Goal: Information Seeking & Learning: Understand process/instructions

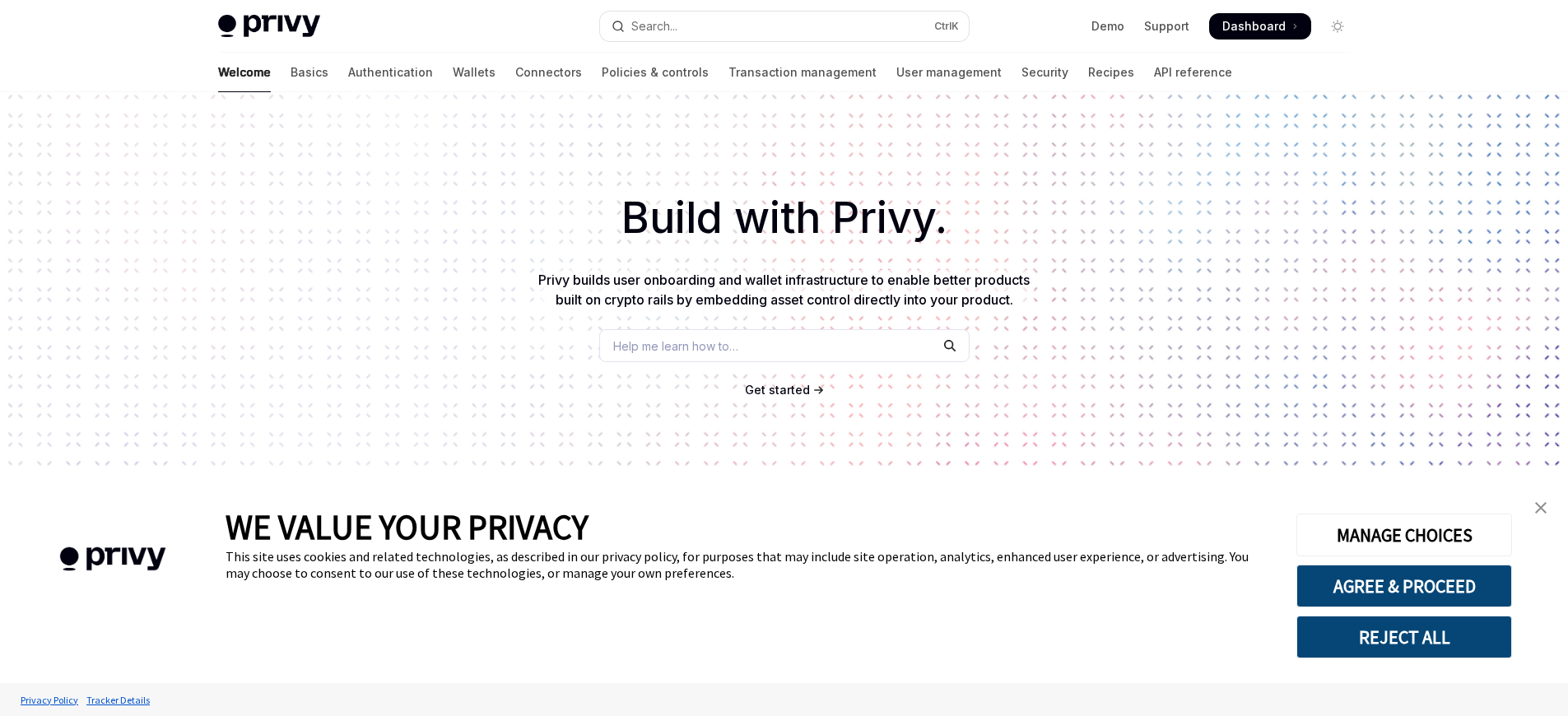
type textarea "*"
click at [515, 73] on link "Connectors" at bounding box center [549, 72] width 67 height 39
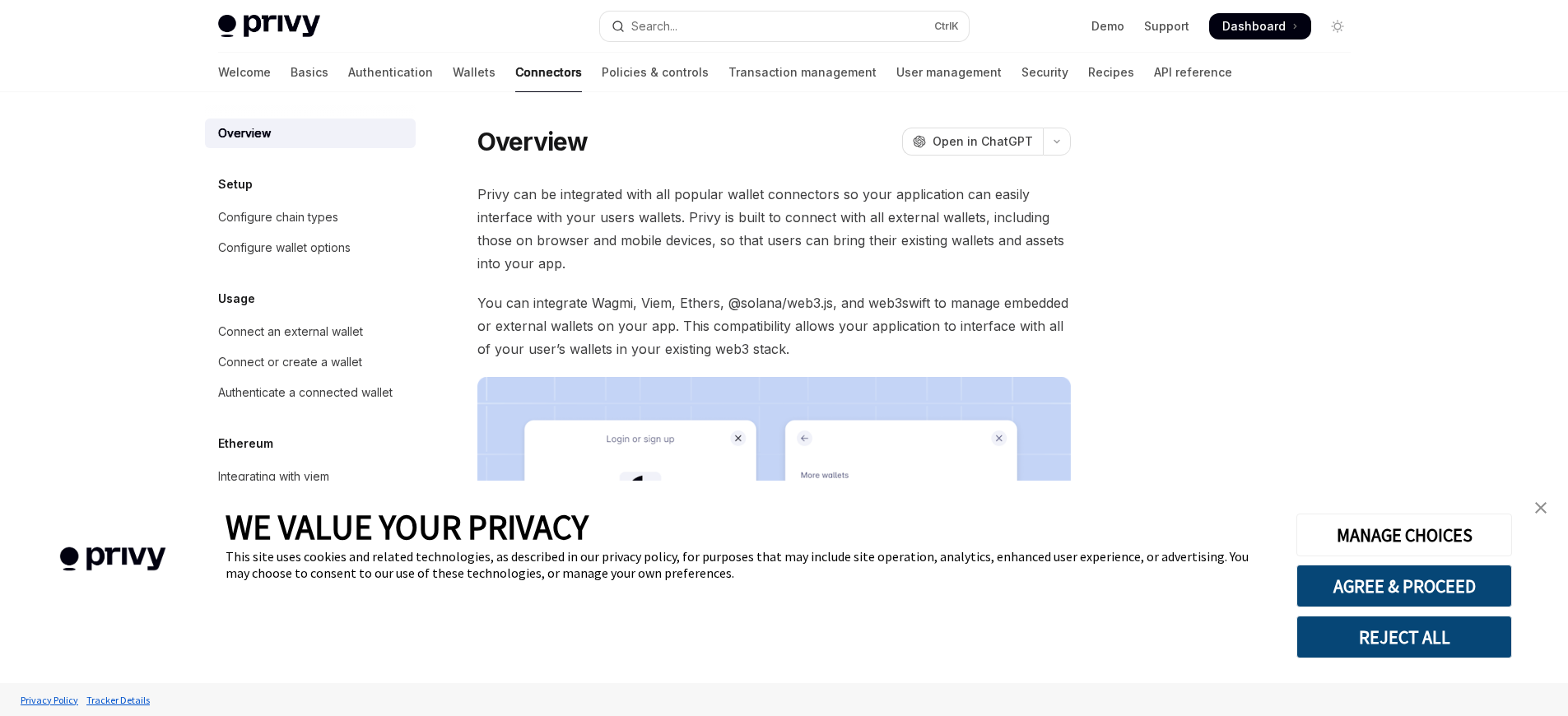
click at [515, 73] on link "Connectors" at bounding box center [549, 72] width 67 height 39
type textarea "*"
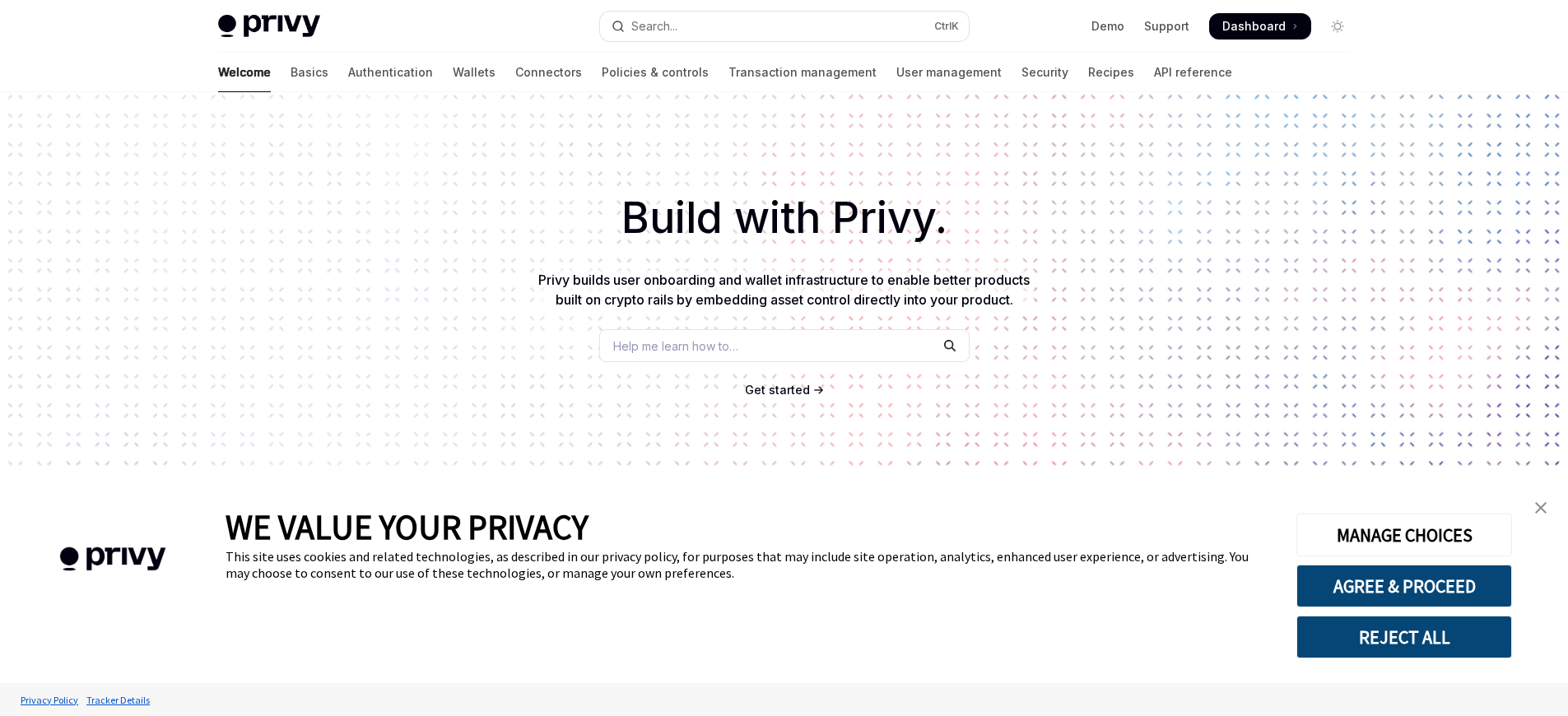
click at [784, 663] on div "WE VALUE YOUR PRIVACY This site uses cookies and related technologies, as descr…" at bounding box center [748, 582] width 1046 height 202
click at [515, 73] on link "Connectors" at bounding box center [549, 72] width 67 height 39
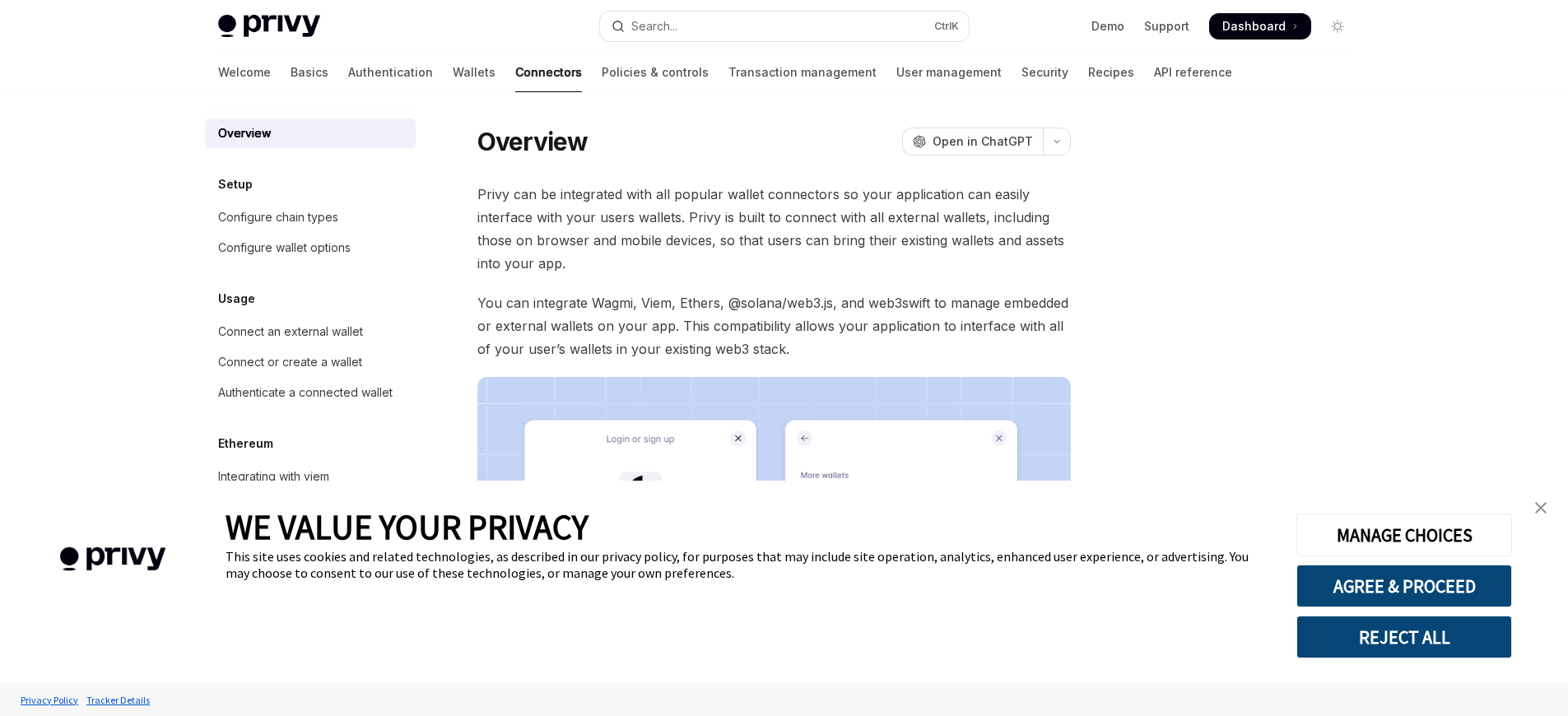
click at [515, 73] on link "Connectors" at bounding box center [549, 72] width 67 height 39
type textarea "*"
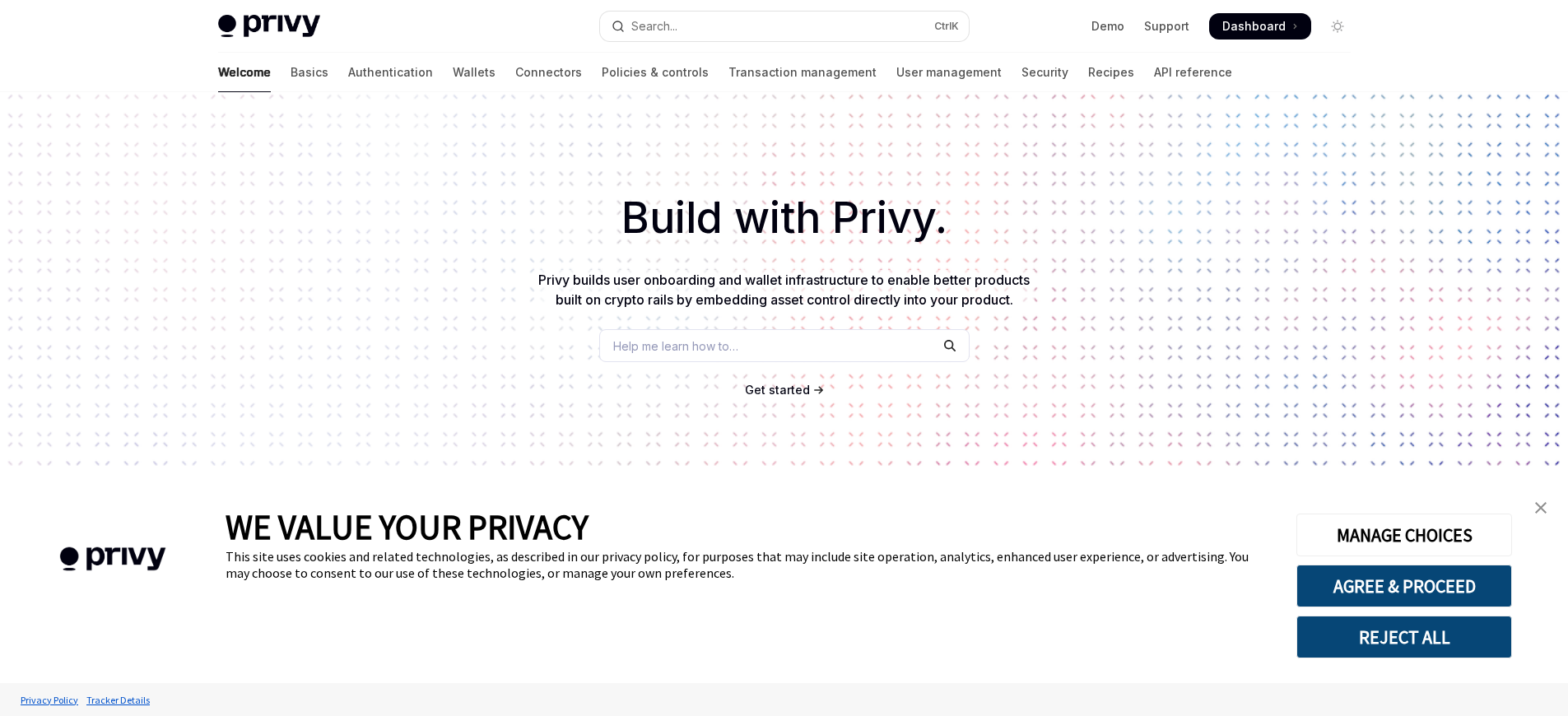
click at [784, 621] on div "WE VALUE YOUR PRIVACY This site uses cookies and related technologies, as descr…" at bounding box center [748, 582] width 1046 height 202
click at [515, 73] on link "Connectors" at bounding box center [549, 72] width 67 height 39
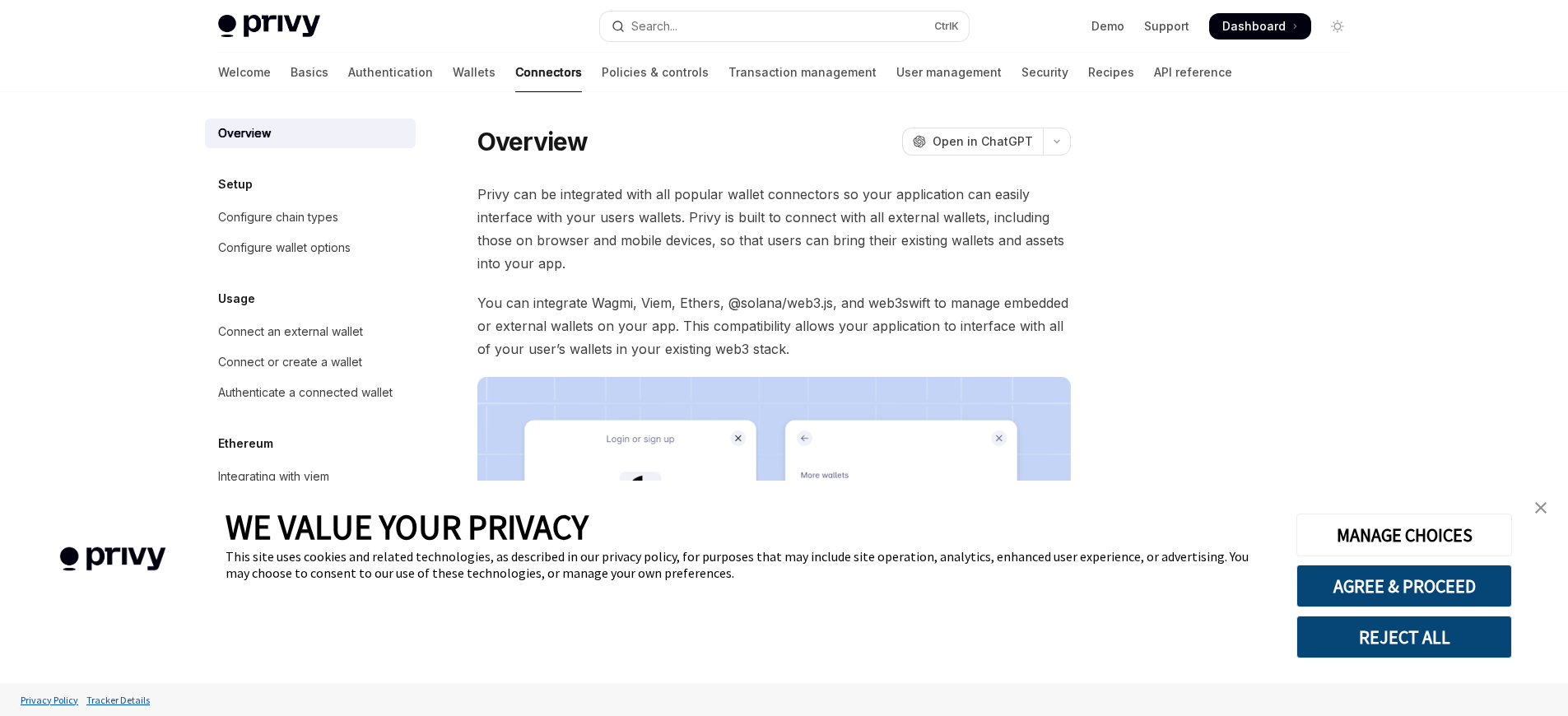
click at [515, 73] on link "Connectors" at bounding box center [549, 72] width 67 height 39
type textarea "*"
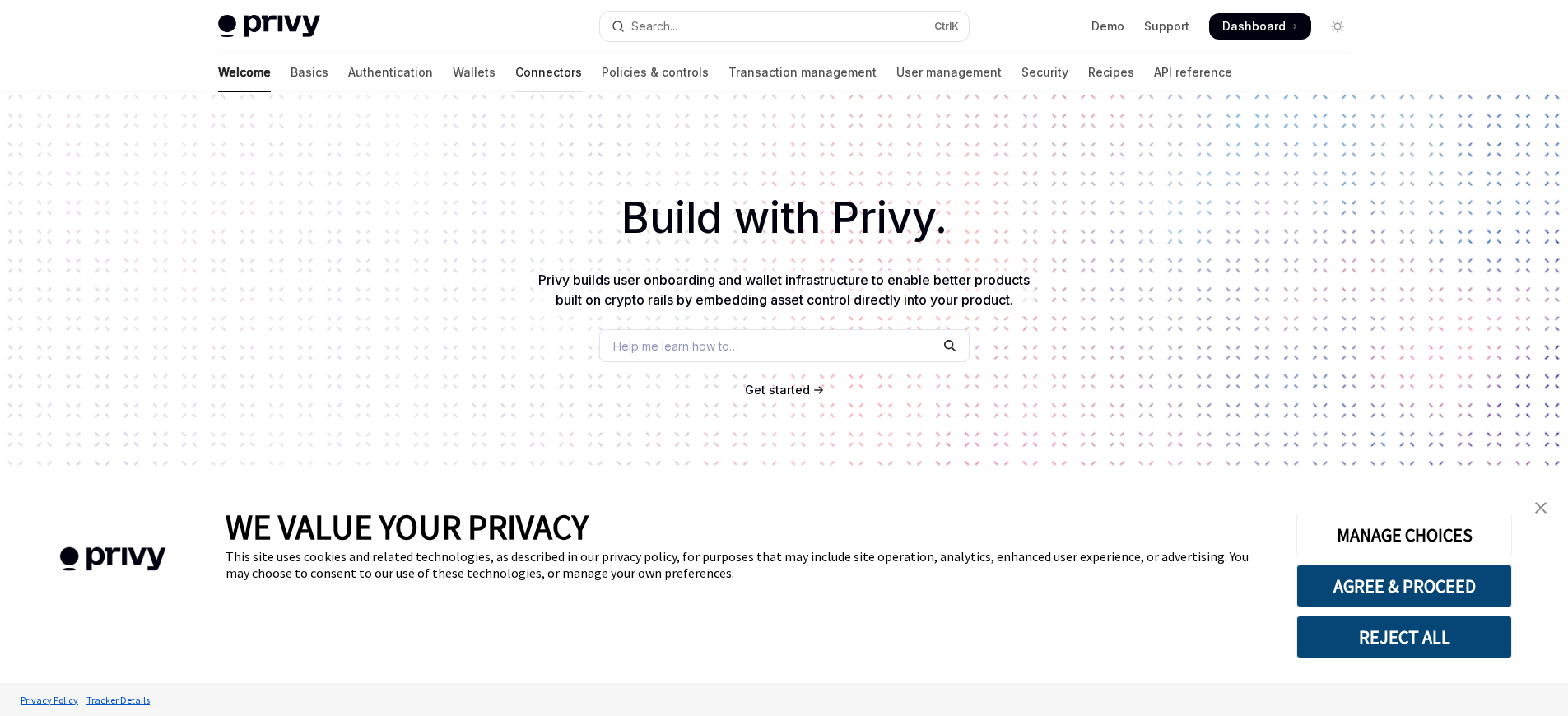
click at [515, 73] on link "Connectors" at bounding box center [549, 72] width 67 height 39
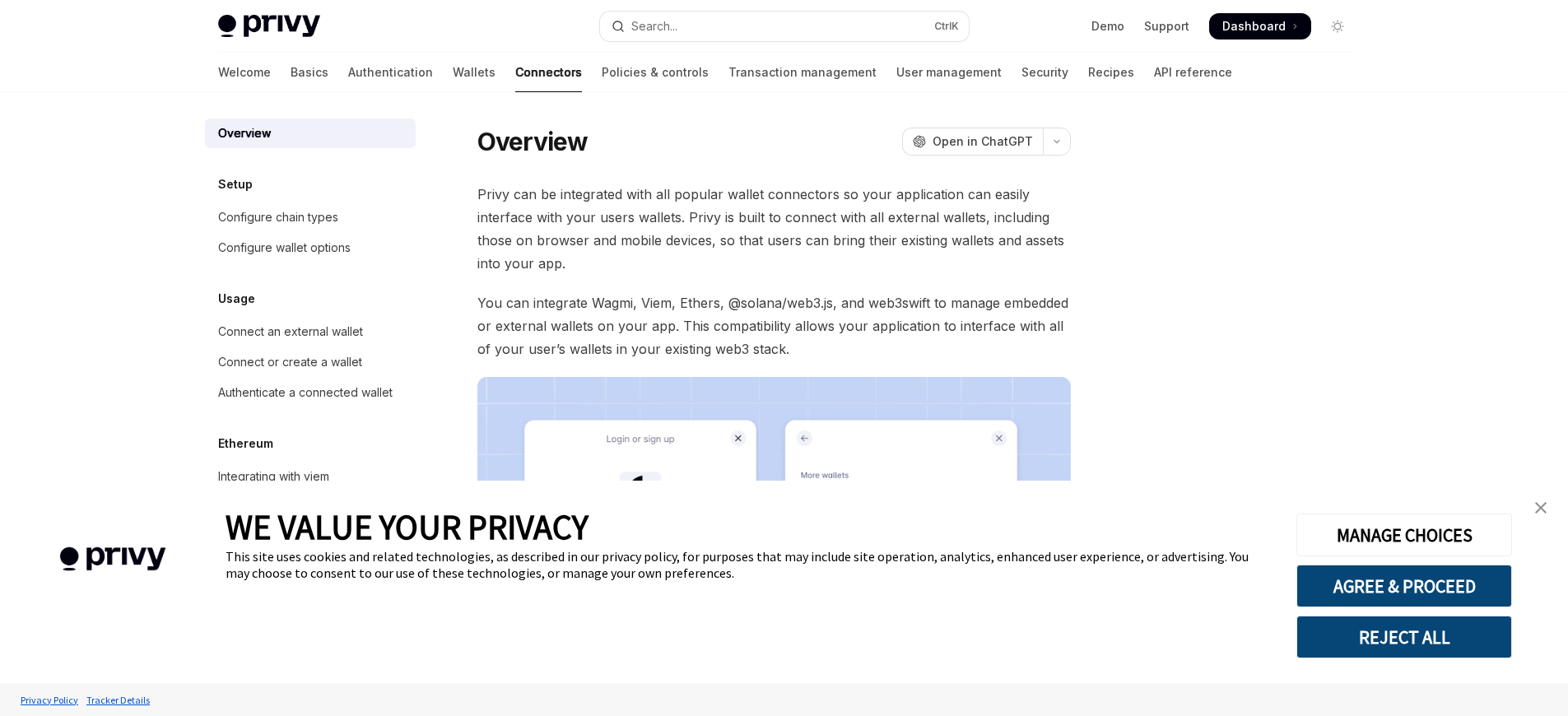
click at [515, 73] on link "Connectors" at bounding box center [549, 72] width 67 height 39
click at [289, 332] on div "Connect an external wallet" at bounding box center [290, 332] width 145 height 20
type textarea "*"
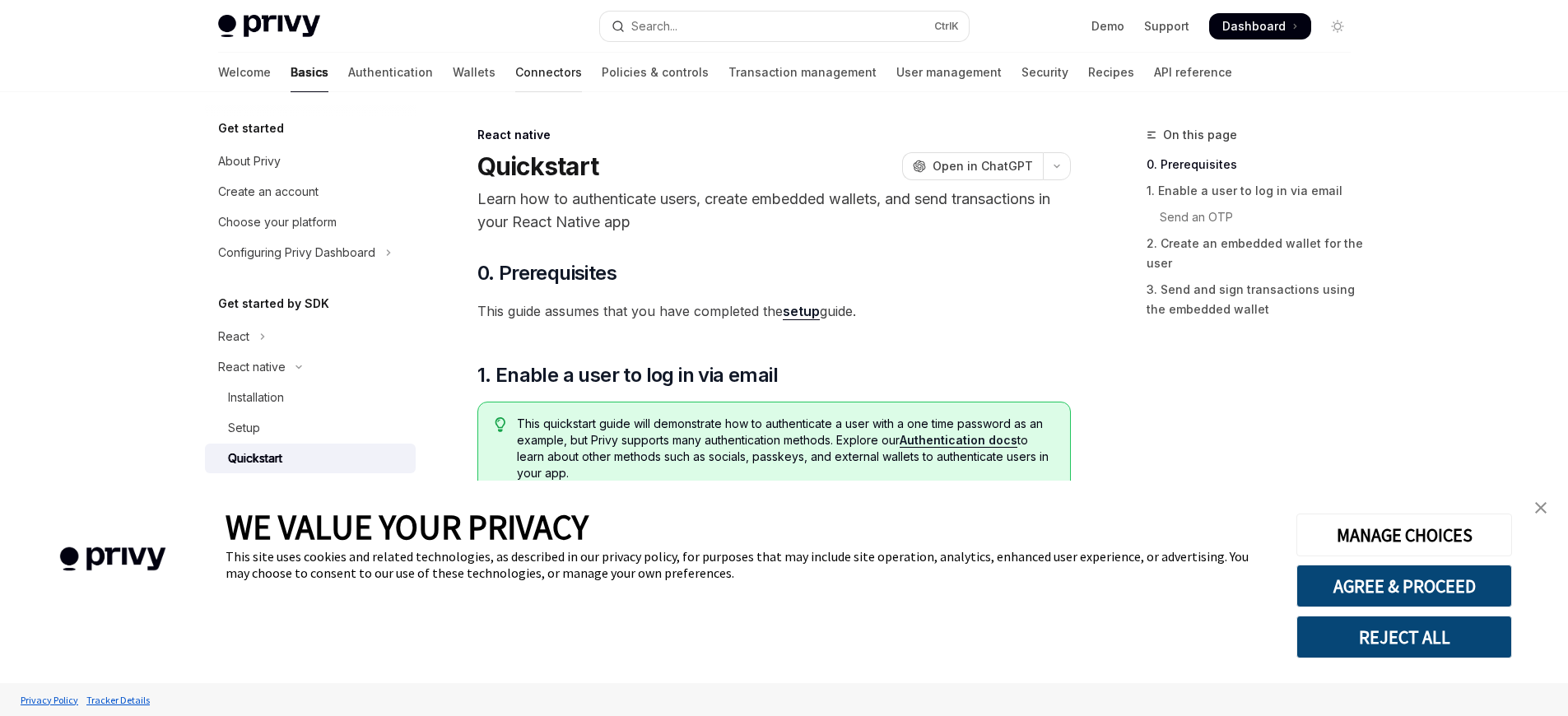
click at [515, 73] on link "Connectors" at bounding box center [549, 72] width 67 height 39
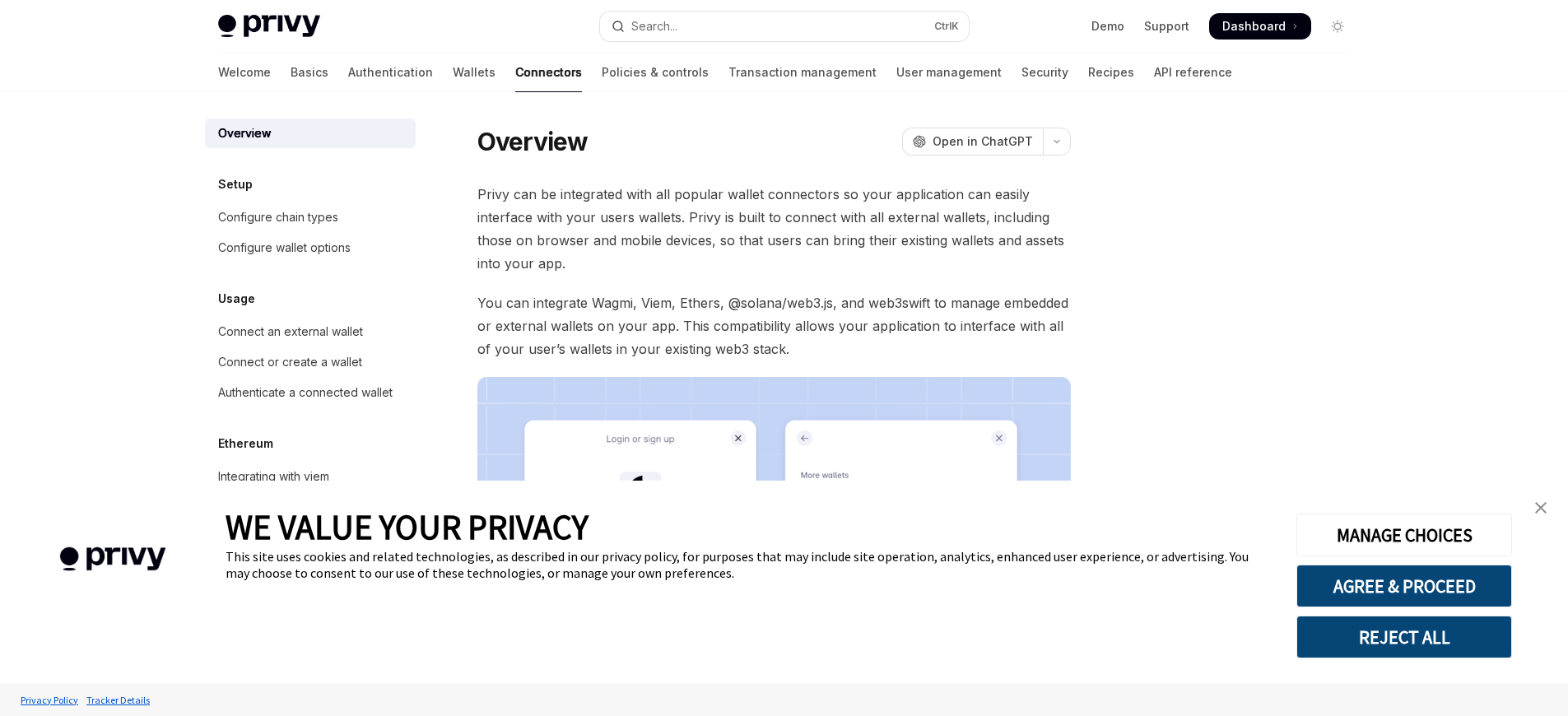
click at [515, 73] on link "Connectors" at bounding box center [549, 72] width 67 height 39
click at [289, 332] on div "Connect an external wallet" at bounding box center [290, 332] width 145 height 20
type textarea "*"
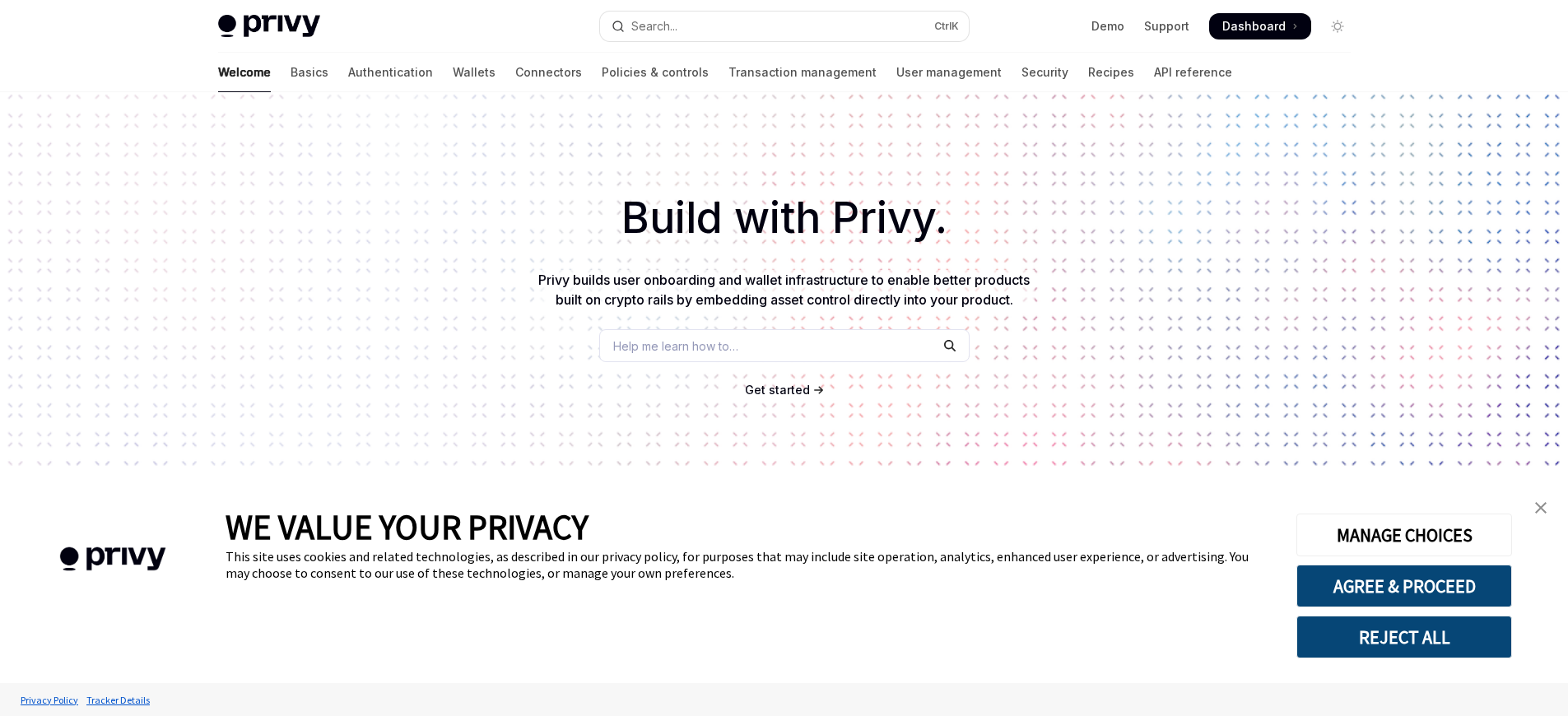
scroll to position [263, 0]
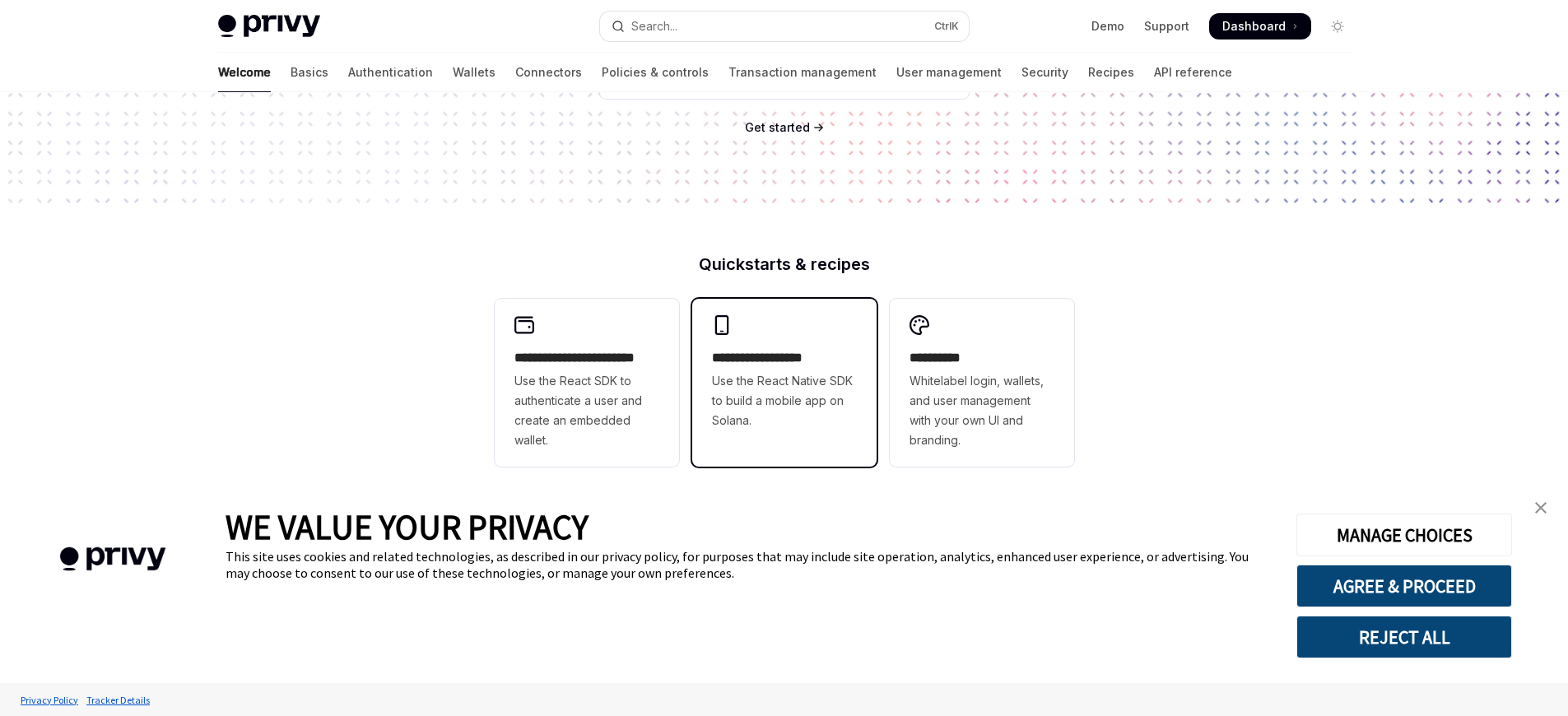
click at [784, 358] on h2 "**********" at bounding box center [784, 358] width 145 height 20
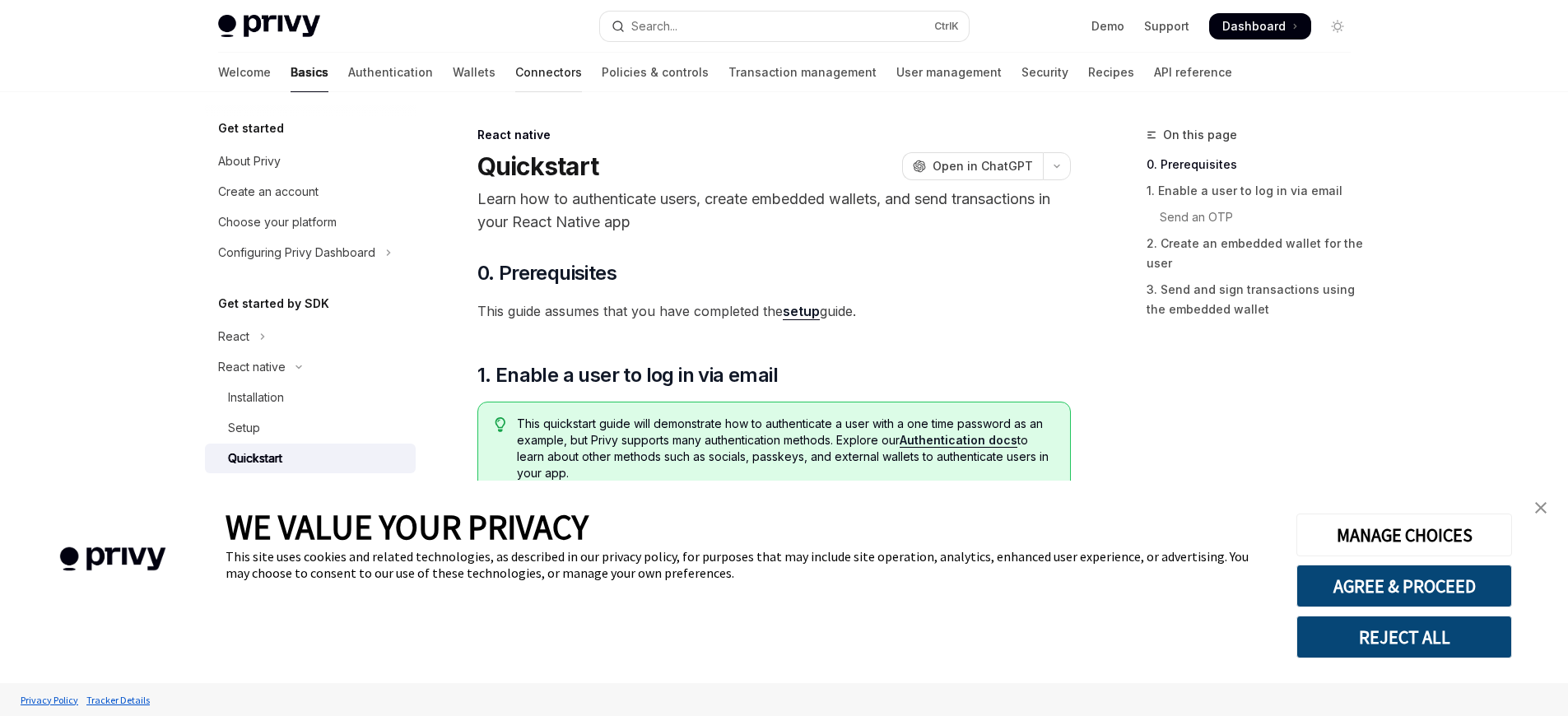
click at [515, 73] on link "Connectors" at bounding box center [549, 72] width 67 height 39
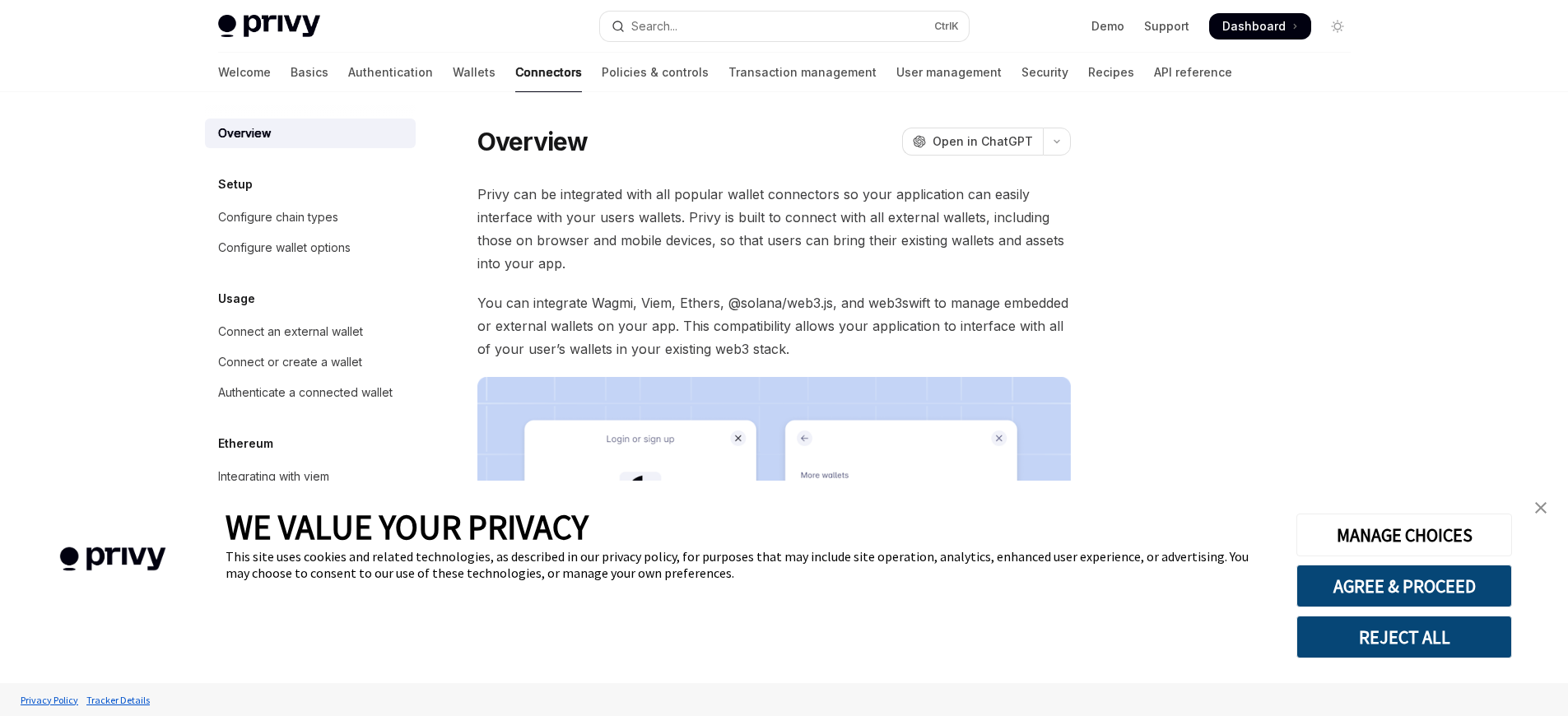
click at [515, 73] on link "Connectors" at bounding box center [549, 72] width 67 height 39
click at [289, 332] on div "Connect an external wallet" at bounding box center [290, 332] width 145 height 20
type textarea "*"
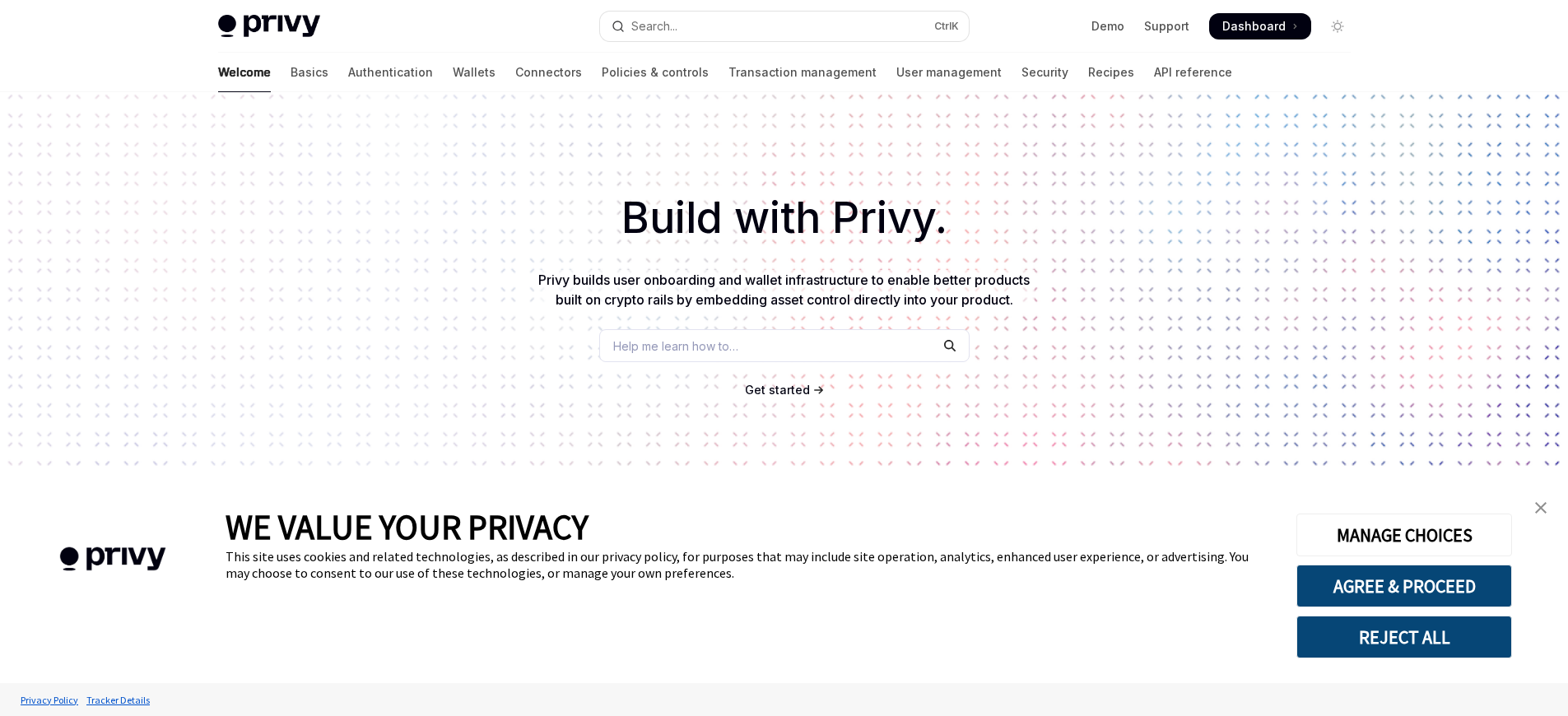
type textarea "*"
click at [784, 663] on div "WE VALUE YOUR PRIVACY This site uses cookies and related technologies, as descr…" at bounding box center [748, 582] width 1046 height 202
